Goal: Complete application form: Complete application form

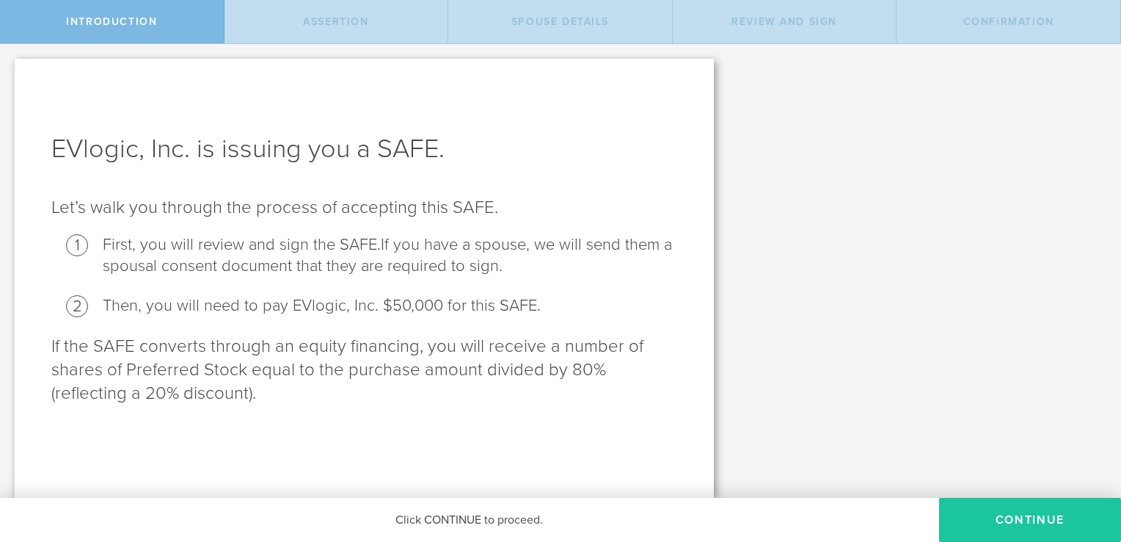
click at [1029, 519] on button "Continue" at bounding box center [1030, 520] width 182 height 44
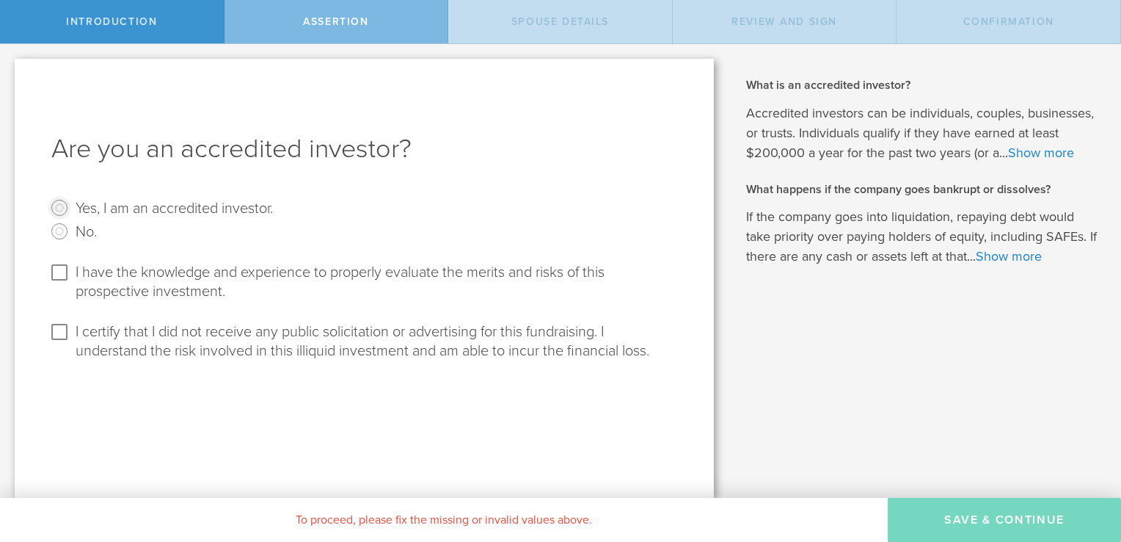
click at [59, 205] on input "Yes, I am an accredited investor." at bounding box center [59, 207] width 23 height 23
radio input "true"
click at [62, 272] on input "I have the knowledge and experience to properly evaluate the merits and risks o…" at bounding box center [59, 272] width 23 height 23
checkbox input "true"
click at [56, 329] on input "I certify that I did not receive any public solicitation or advertising for thi…" at bounding box center [59, 331] width 23 height 23
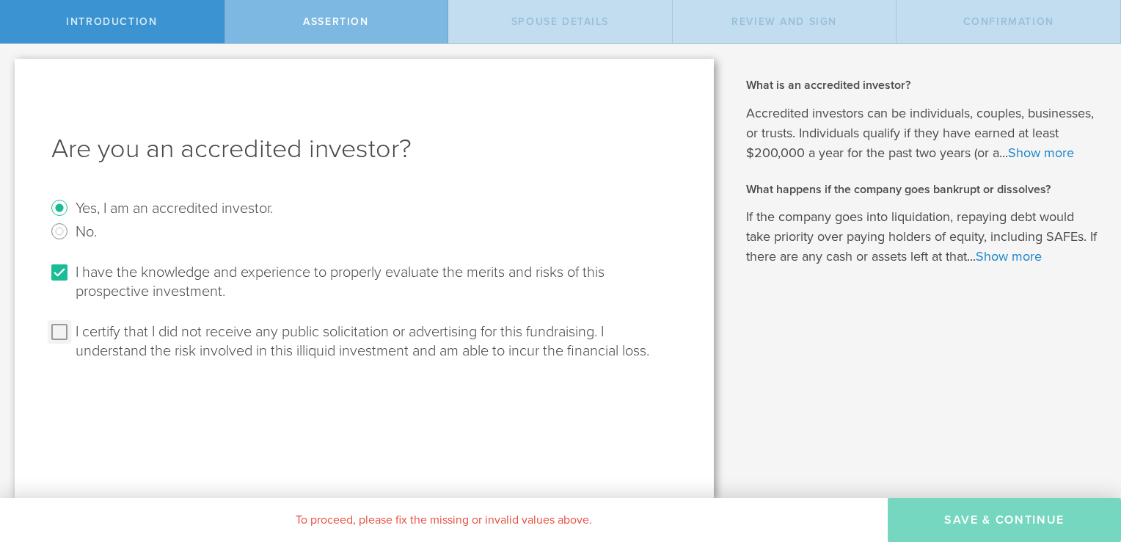
checkbox input "true"
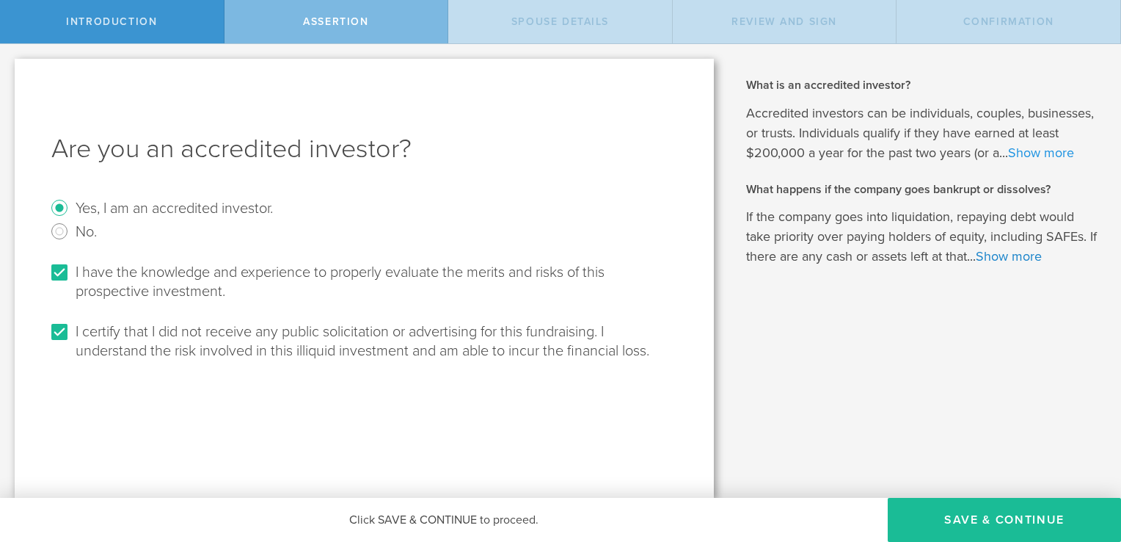
click at [1054, 154] on link "Show more" at bounding box center [1041, 153] width 66 height 16
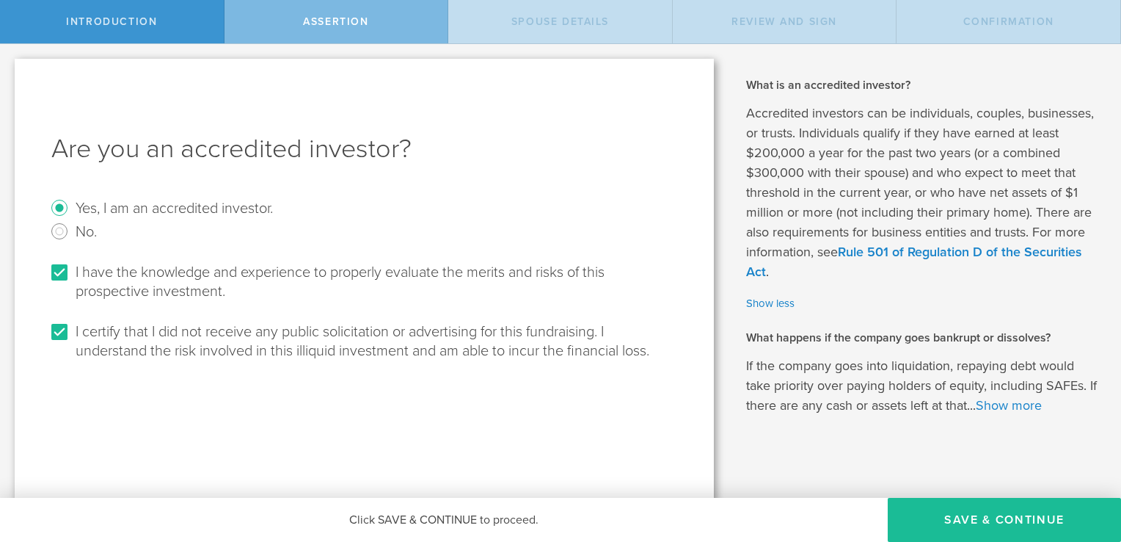
scroll to position [4, 0]
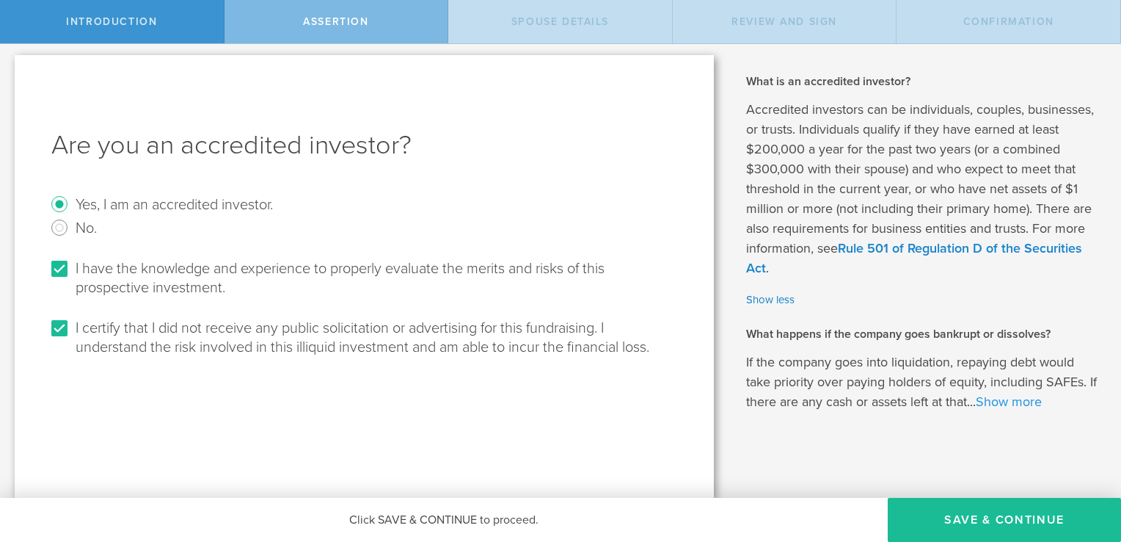
click at [1020, 404] on link "Show more" at bounding box center [1009, 401] width 66 height 16
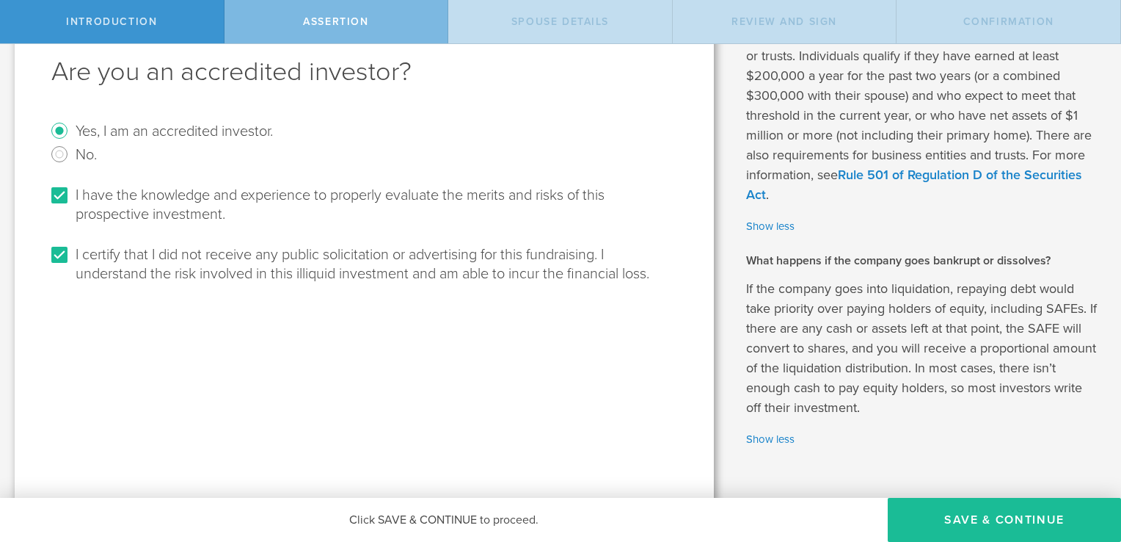
scroll to position [100, 0]
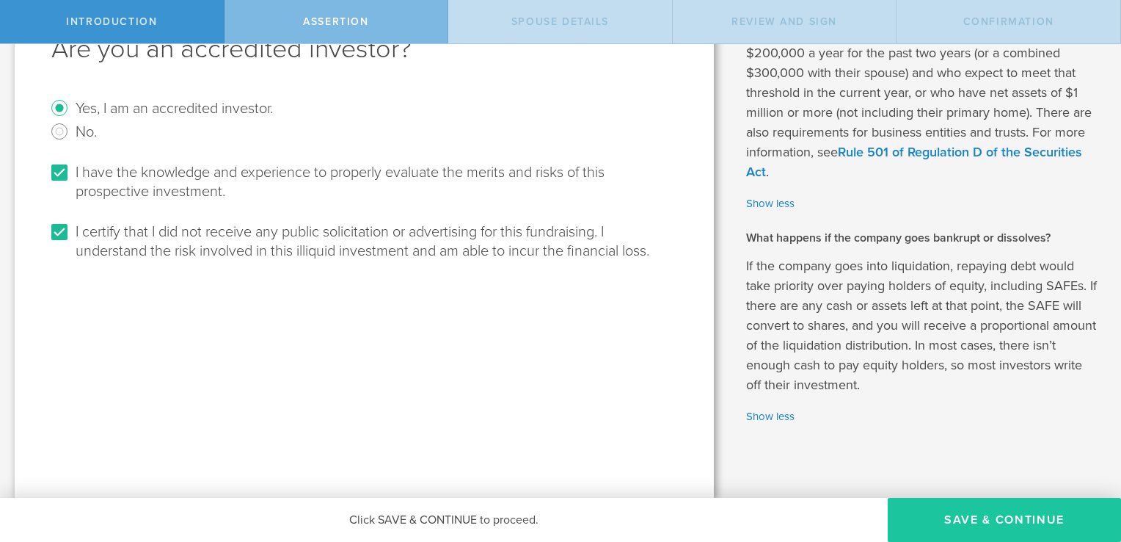
click at [980, 515] on button "Save & Continue" at bounding box center [1004, 520] width 233 height 44
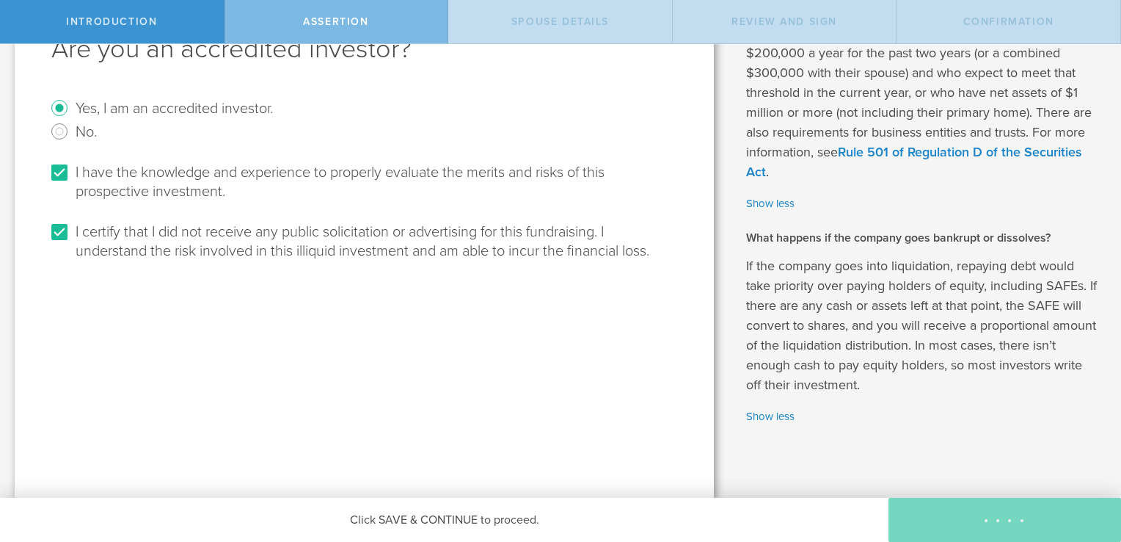
scroll to position [0, 0]
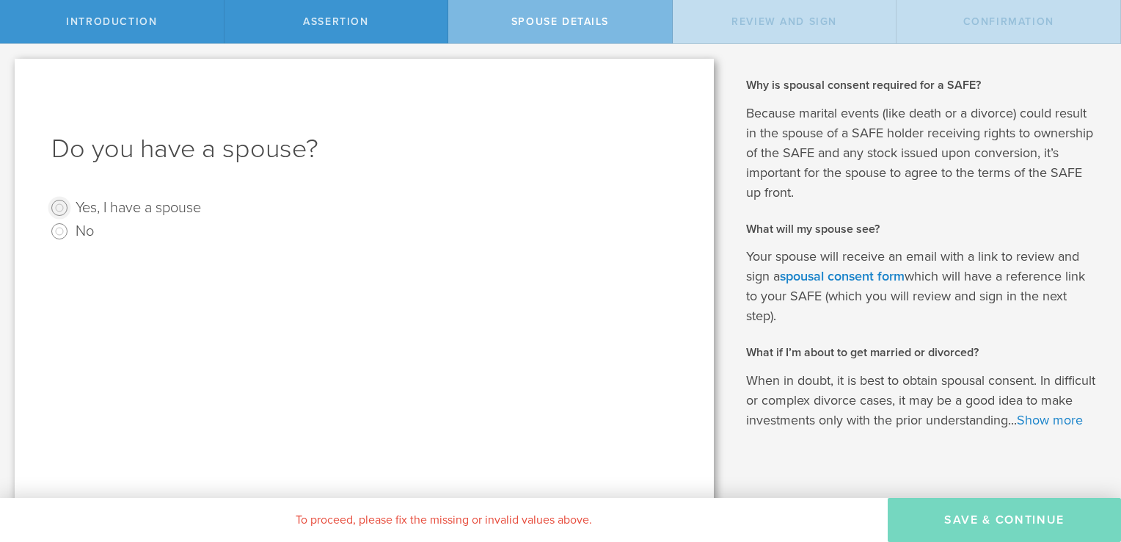
click at [56, 207] on input "Yes, I have a spouse" at bounding box center [59, 207] width 23 height 23
radio input "true"
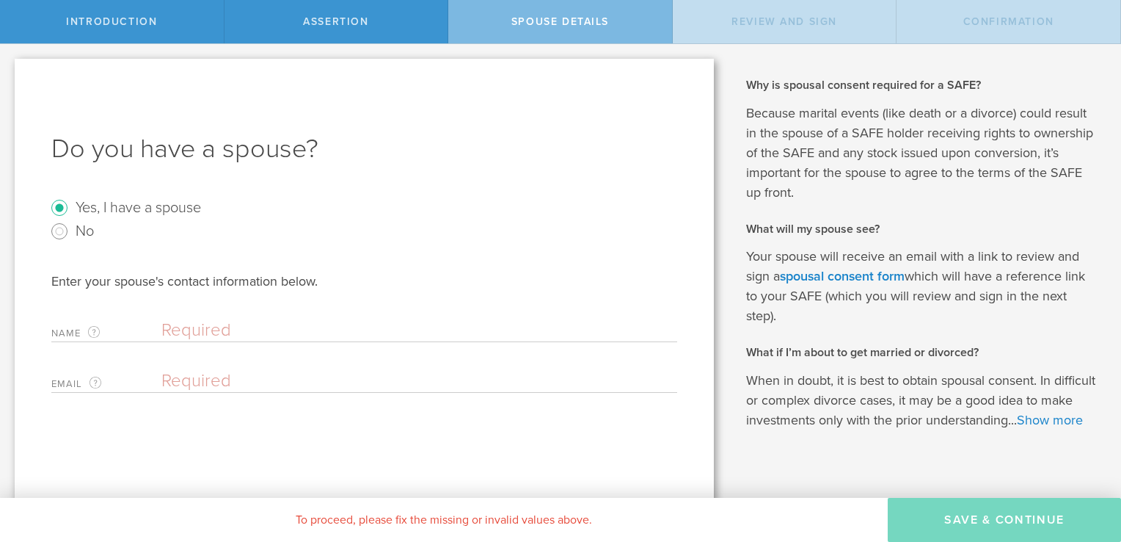
click at [181, 327] on input "text" at bounding box center [415, 330] width 509 height 22
type input "[PERSON_NAME]"
click at [197, 379] on input "email" at bounding box center [415, 381] width 509 height 22
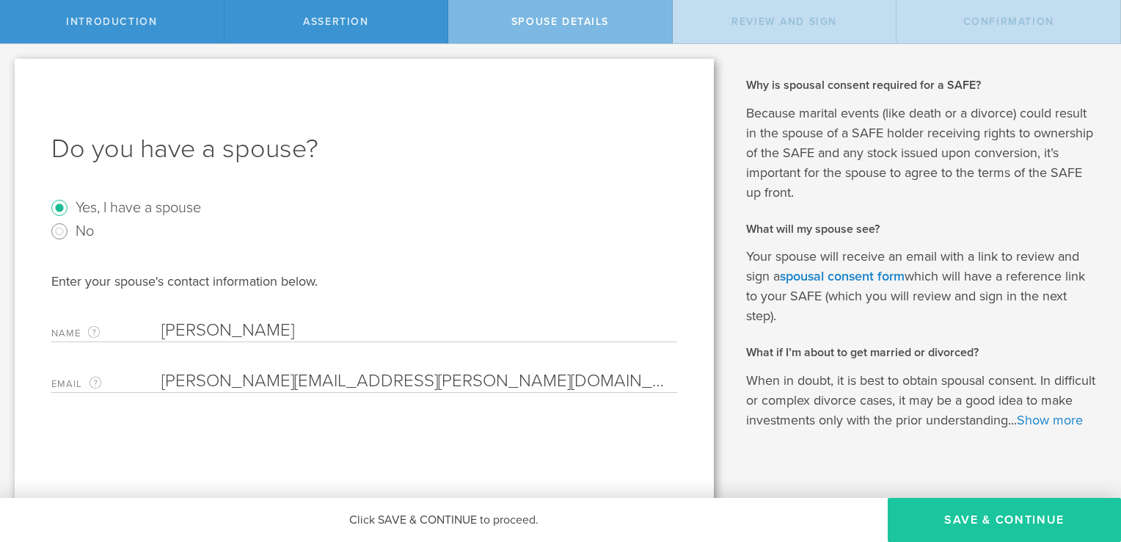
type input "[PERSON_NAME][EMAIL_ADDRESS][PERSON_NAME][DOMAIN_NAME]"
click at [989, 515] on button "Save & Continue" at bounding box center [1004, 520] width 233 height 44
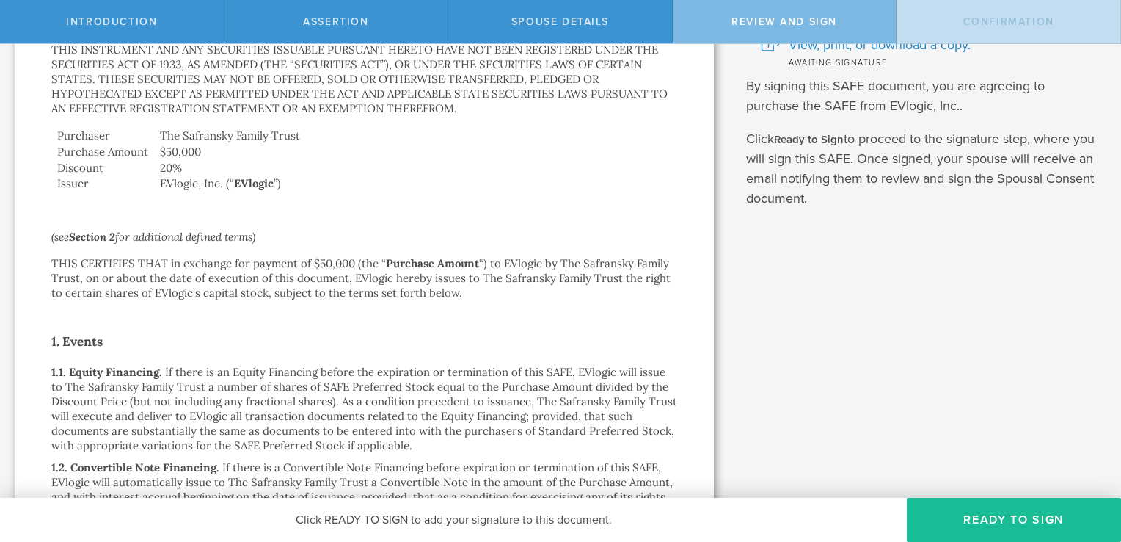
scroll to position [147, 0]
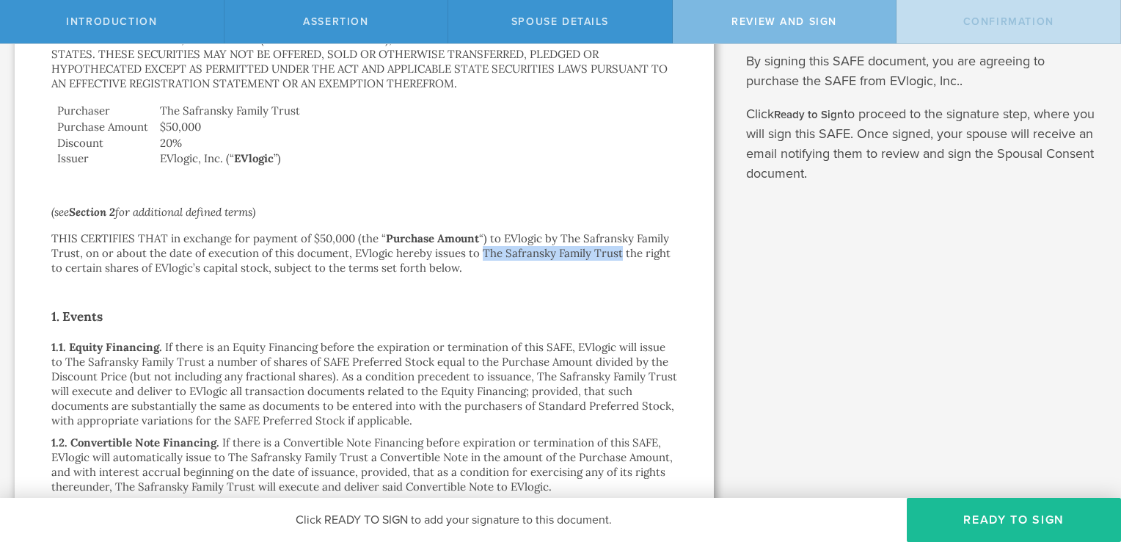
drag, startPoint x: 481, startPoint y: 257, endPoint x: 618, endPoint y: 247, distance: 137.6
click at [618, 247] on p "THIS CERTIFIES THAT in exchange for payment of $50,000 (the “ Purchase Amount “…" at bounding box center [364, 253] width 626 height 44
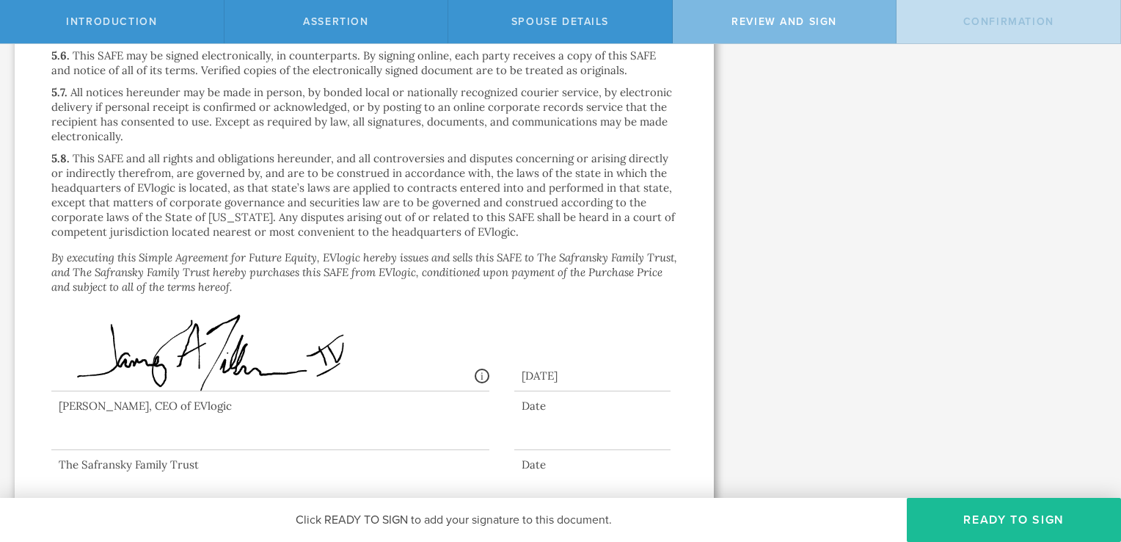
scroll to position [3389, 0]
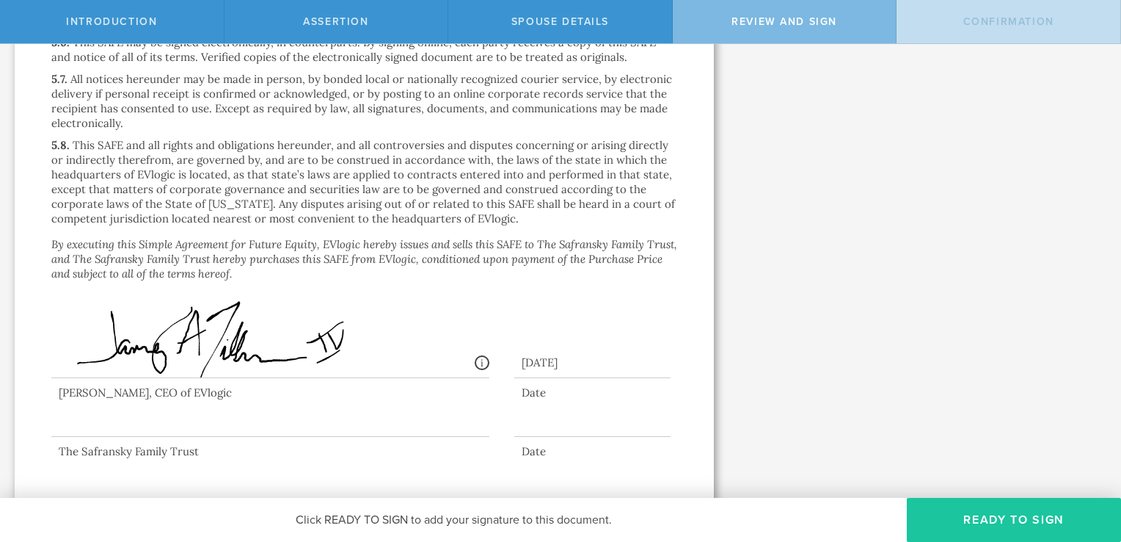
click at [996, 519] on button "Ready to Sign" at bounding box center [1014, 520] width 214 height 44
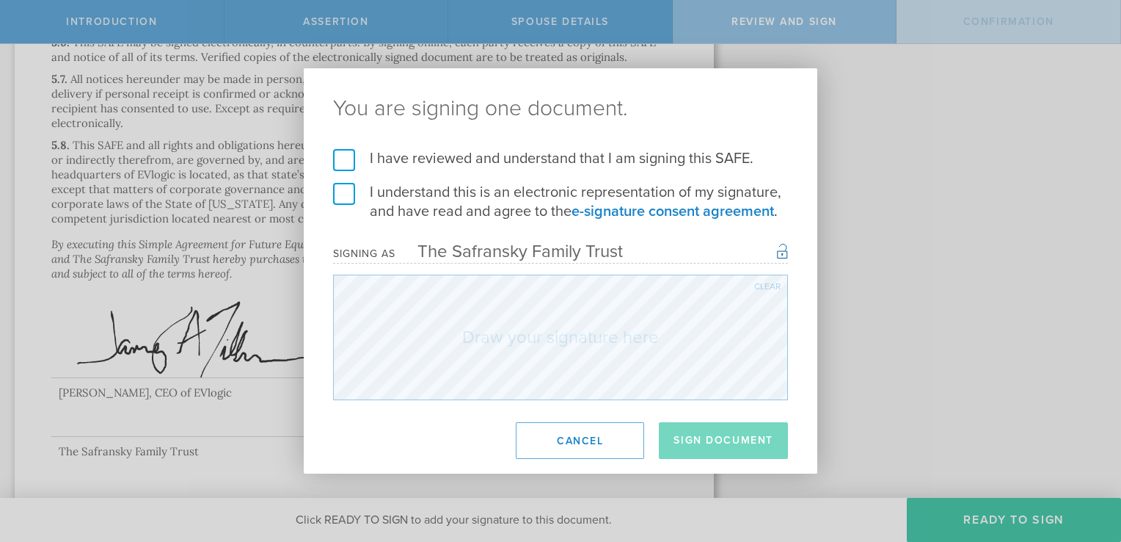
click at [338, 161] on label "I have reviewed and understand that I am signing this SAFE." at bounding box center [560, 158] width 455 height 19
click at [0, 0] on input "I have reviewed and understand that I am signing this SAFE." at bounding box center [0, 0] width 0 height 0
click at [343, 193] on label "I understand this is an electronic representation of my signature, and have rea…" at bounding box center [560, 202] width 455 height 38
click at [0, 0] on input "I understand this is an electronic representation of my signature, and have rea…" at bounding box center [0, 0] width 0 height 0
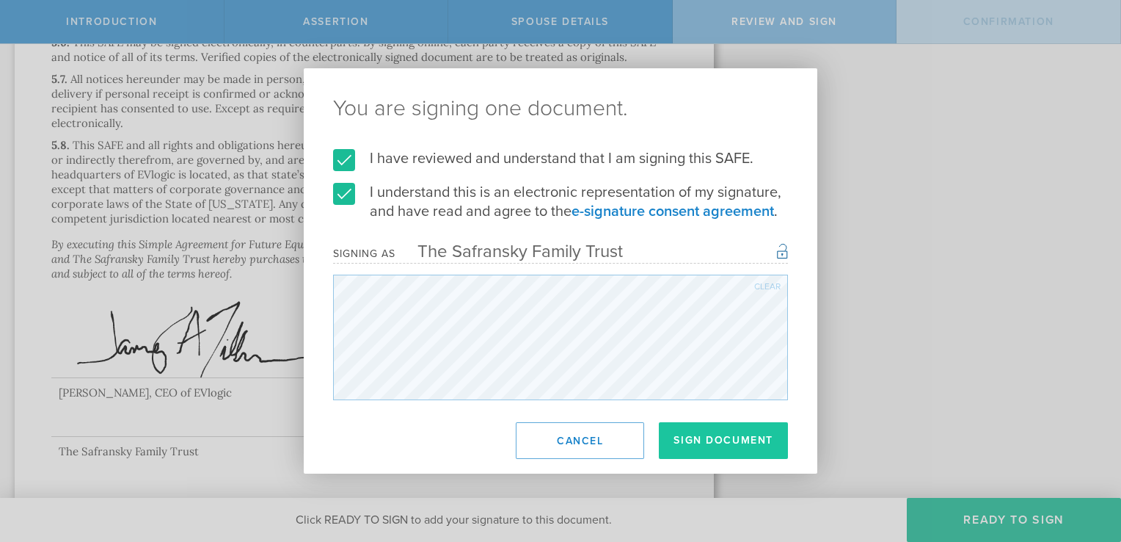
click at [719, 439] on button "Sign Document" at bounding box center [723, 440] width 129 height 37
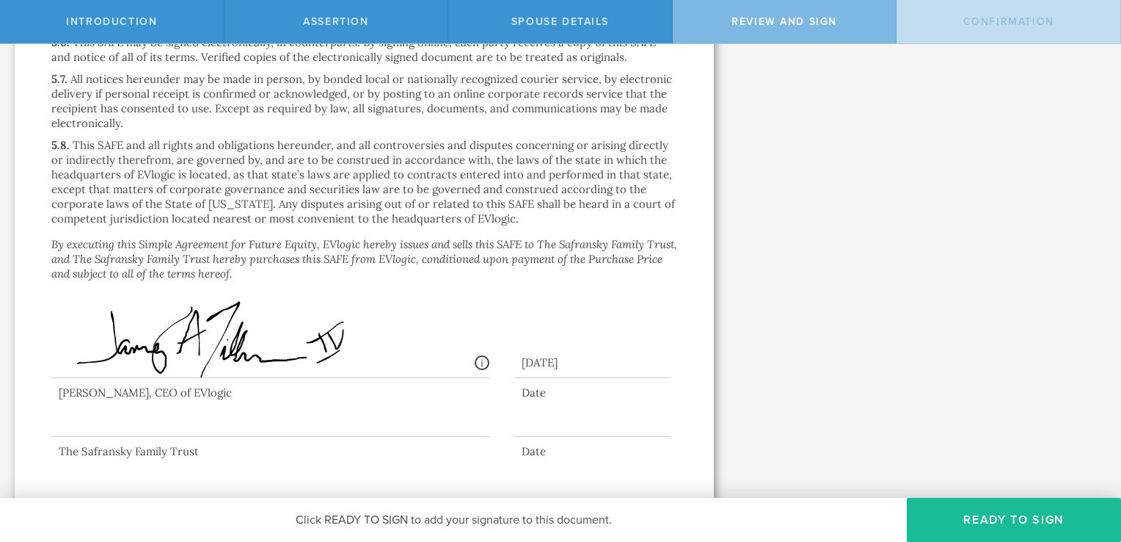
scroll to position [0, 0]
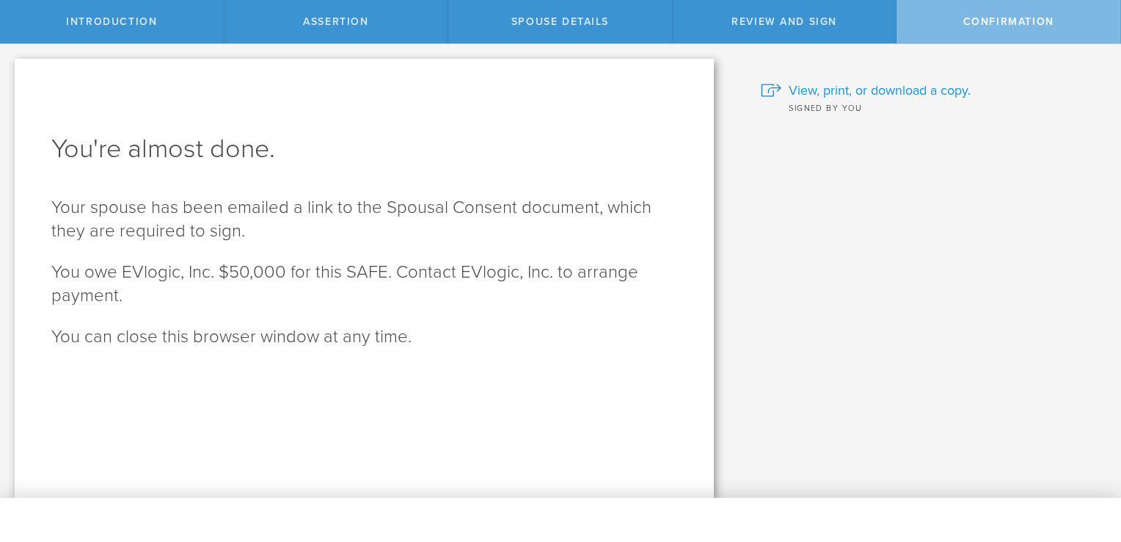
click at [900, 88] on span "View, print, or download a copy." at bounding box center [880, 90] width 182 height 19
